Goal: Find specific page/section: Find specific page/section

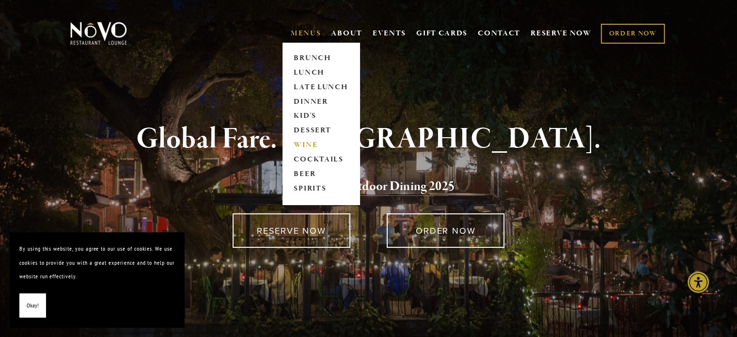
click at [296, 147] on link "WINE" at bounding box center [321, 145] width 61 height 15
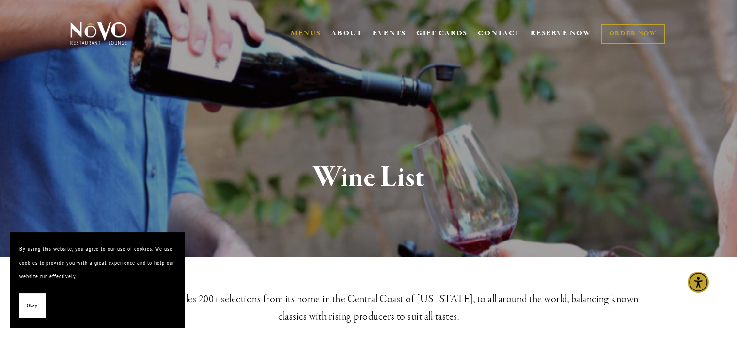
click at [36, 307] on span "Okay!" at bounding box center [33, 305] width 12 height 14
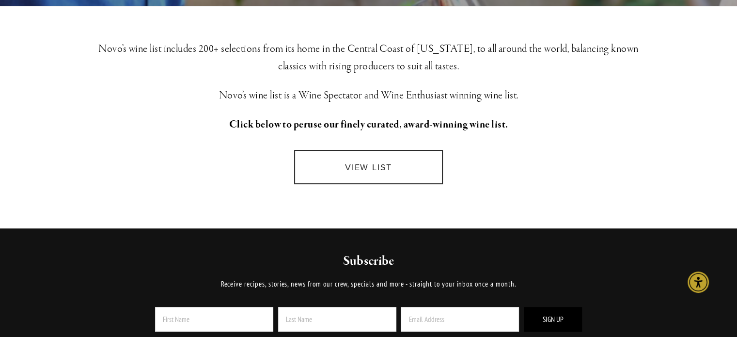
scroll to position [252, 0]
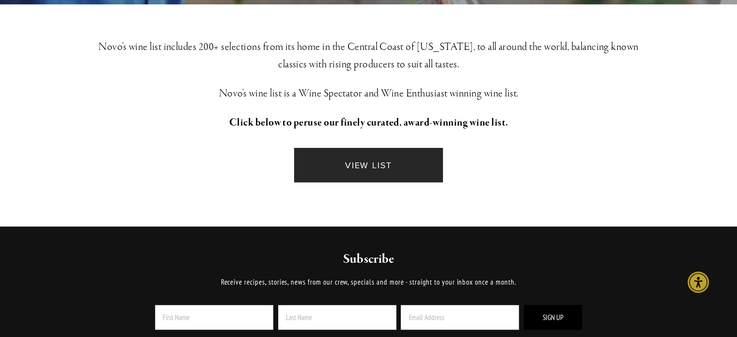
click at [350, 156] on link "VIEW LIST" at bounding box center [368, 165] width 148 height 34
